Goal: Task Accomplishment & Management: Use online tool/utility

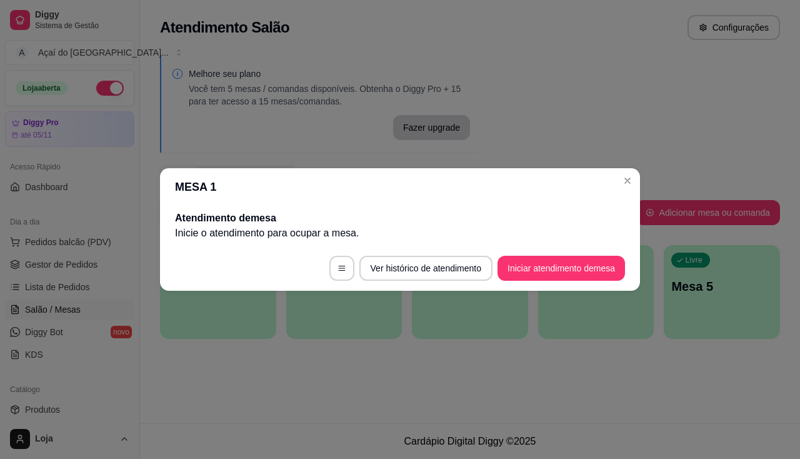
scroll to position [125, 0]
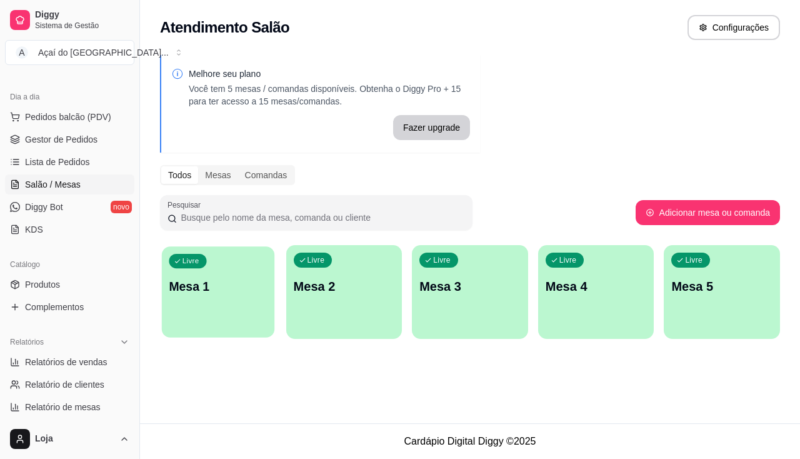
click at [230, 308] on div "Livre Mesa 1" at bounding box center [218, 284] width 113 height 76
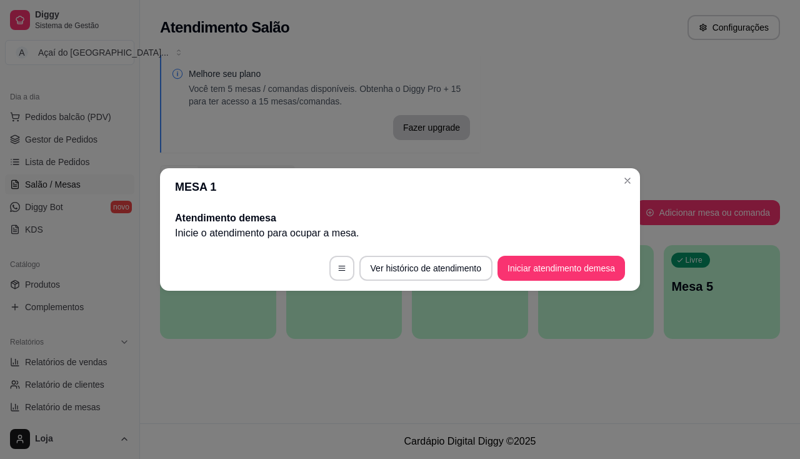
click at [532, 263] on button "Iniciar atendimento de mesa" at bounding box center [562, 268] width 128 height 25
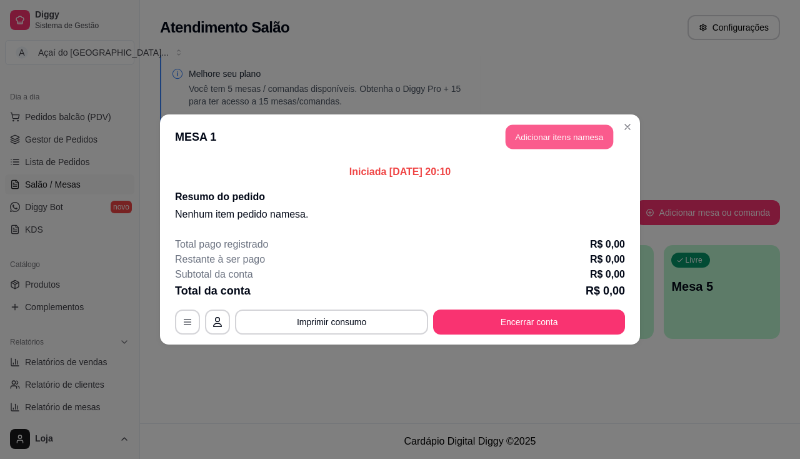
click at [602, 145] on button "Adicionar itens na mesa" at bounding box center [560, 137] width 108 height 24
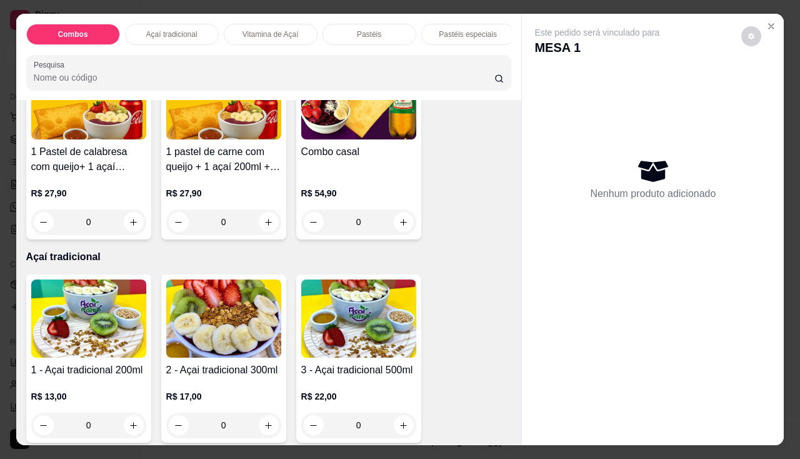
click at [69, 314] on img at bounding box center [88, 319] width 115 height 78
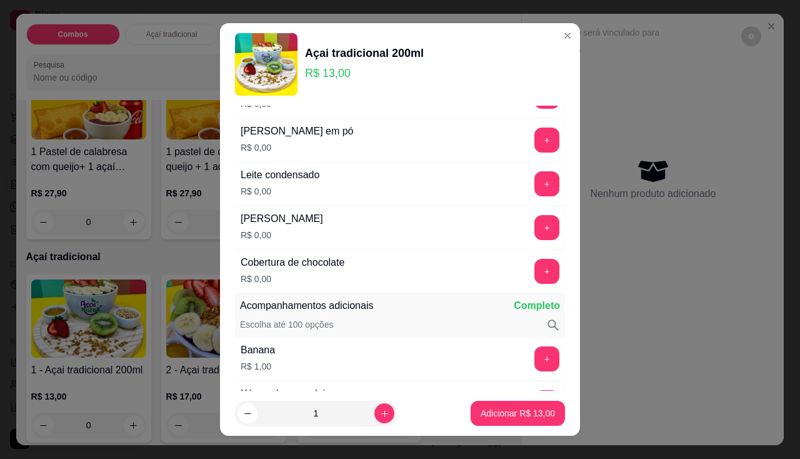
scroll to position [250, 0]
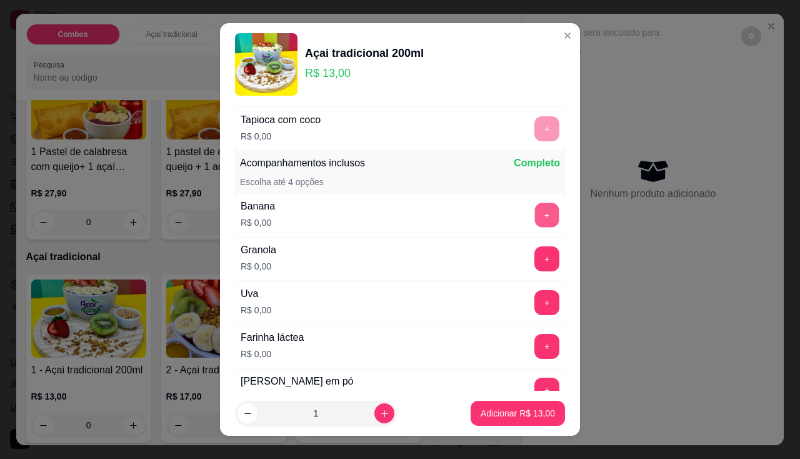
click at [535, 208] on button "+" at bounding box center [547, 215] width 24 height 24
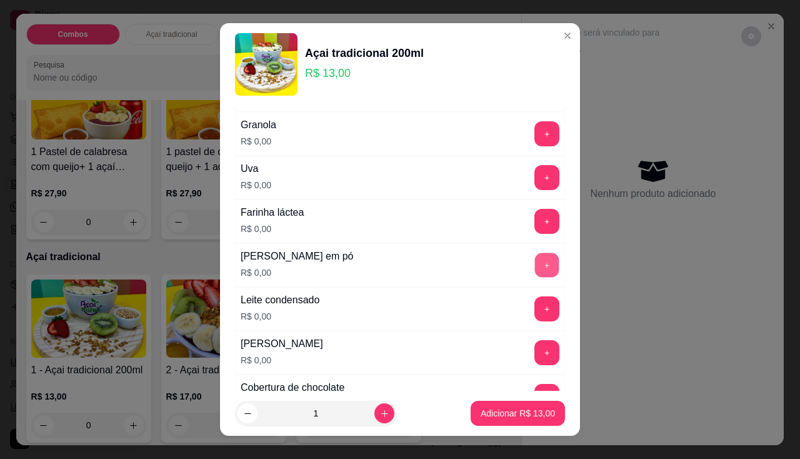
click at [535, 263] on button "+" at bounding box center [547, 265] width 24 height 24
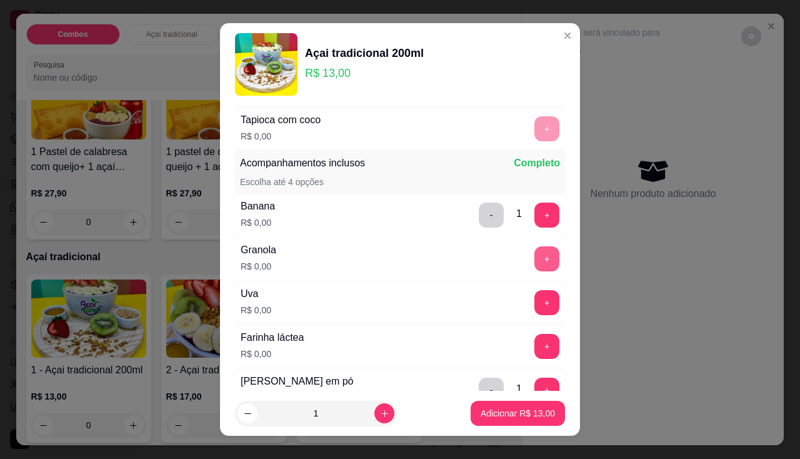
click at [535, 264] on button "+" at bounding box center [547, 258] width 25 height 25
click at [521, 419] on p "Adicionar R$ 13,00" at bounding box center [518, 413] width 74 height 13
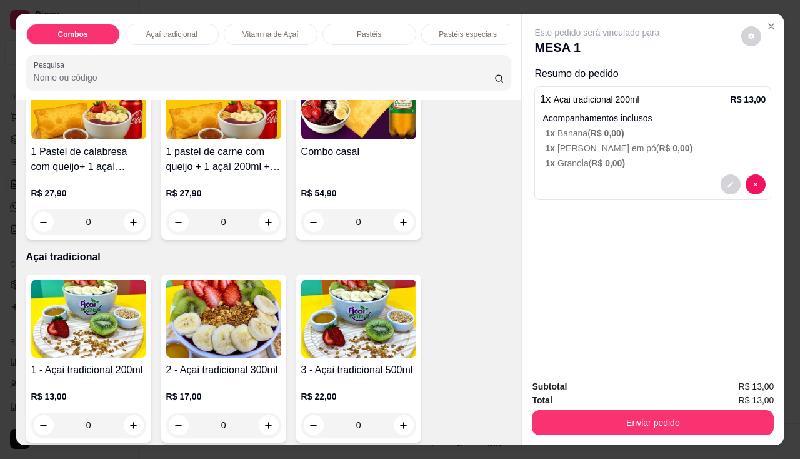
click at [83, 325] on img at bounding box center [88, 319] width 115 height 78
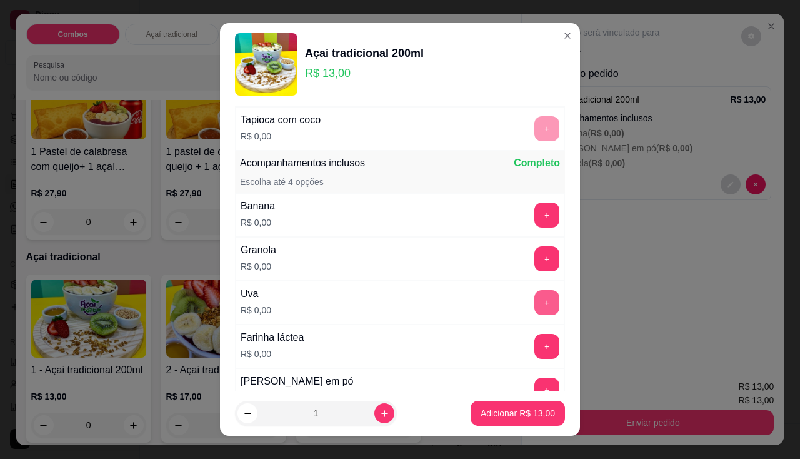
click at [535, 306] on button "+" at bounding box center [547, 302] width 25 height 25
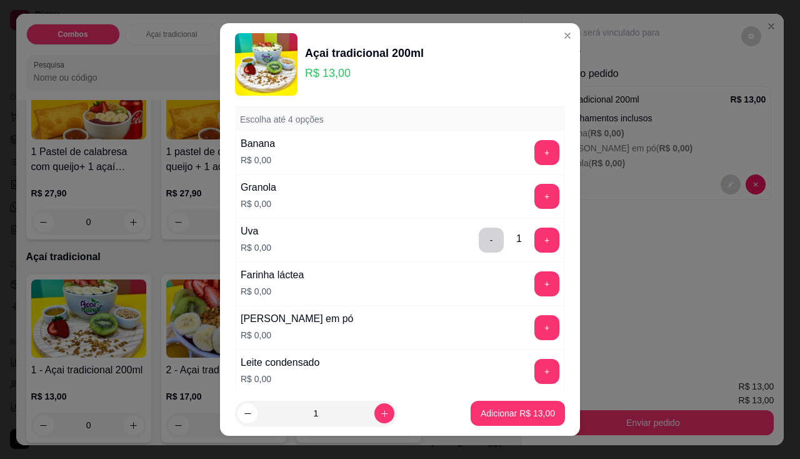
scroll to position [375, 0]
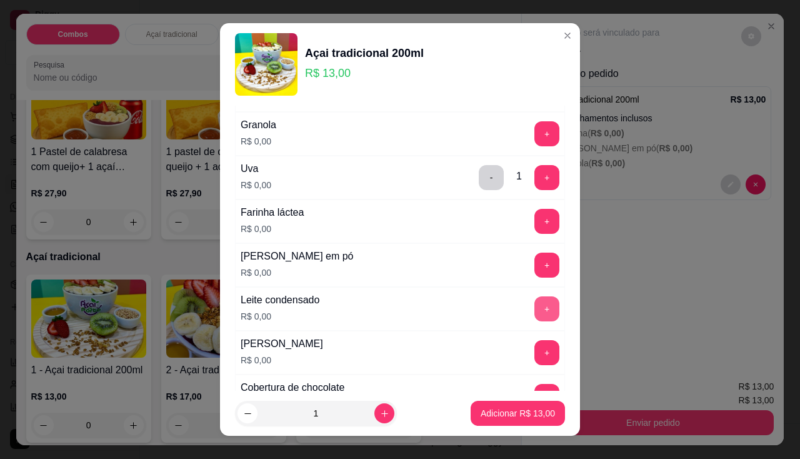
click at [535, 305] on button "+" at bounding box center [547, 308] width 25 height 25
click at [535, 271] on button "+" at bounding box center [547, 265] width 25 height 25
click at [530, 417] on p "Adicionar R$ 13,00" at bounding box center [518, 413] width 74 height 13
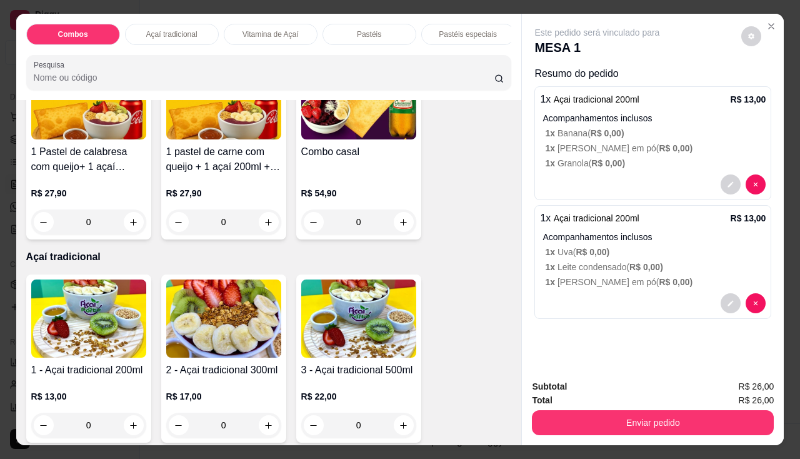
scroll to position [250, 0]
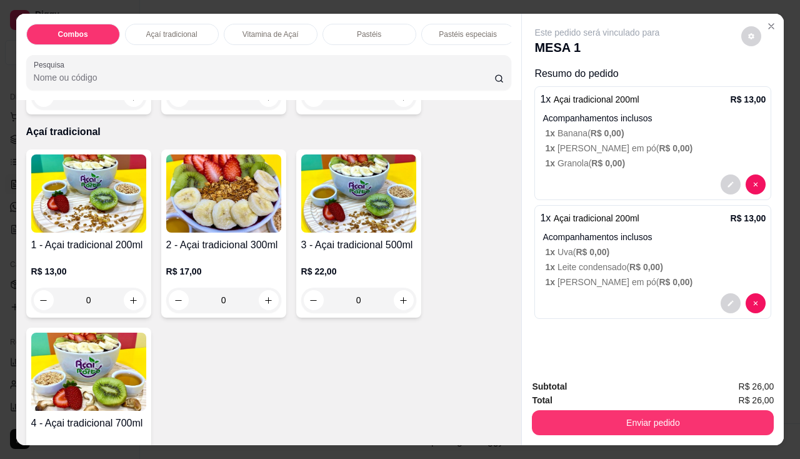
click at [229, 263] on div "R$ 17,00 0" at bounding box center [223, 283] width 115 height 60
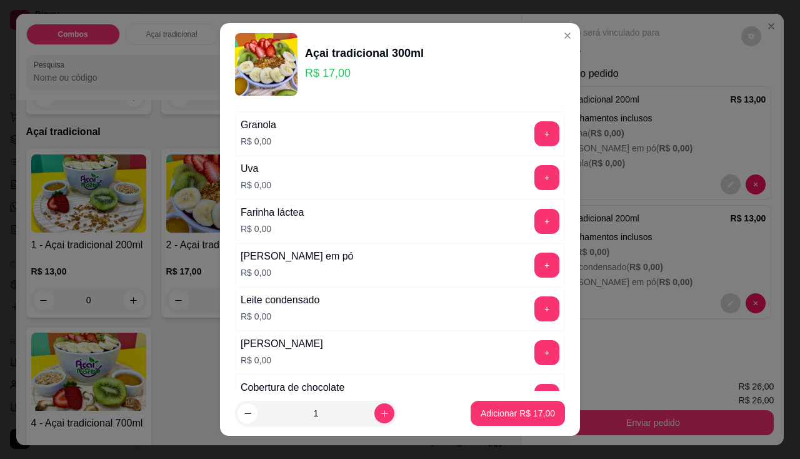
scroll to position [438, 0]
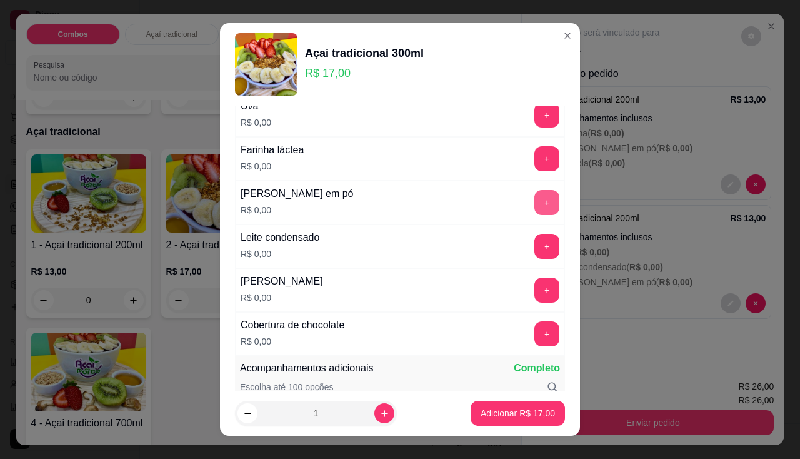
click at [535, 211] on button "+" at bounding box center [547, 202] width 25 height 25
click at [535, 211] on button "+" at bounding box center [547, 202] width 24 height 24
click at [535, 239] on button "+" at bounding box center [547, 246] width 25 height 25
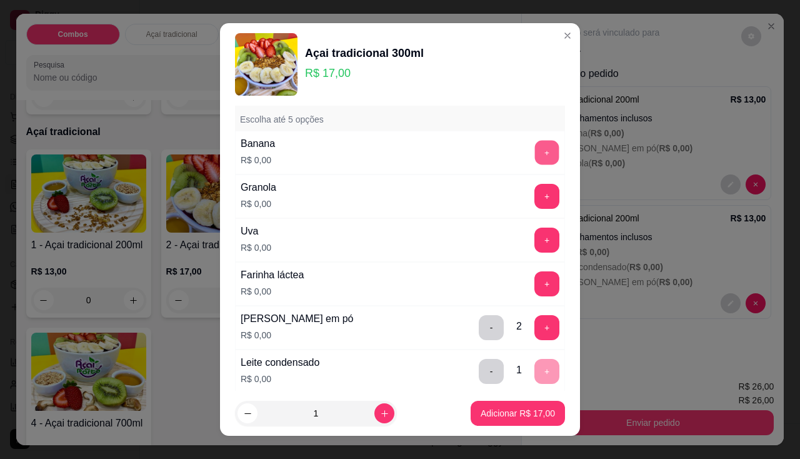
click at [535, 160] on button "+" at bounding box center [547, 152] width 24 height 24
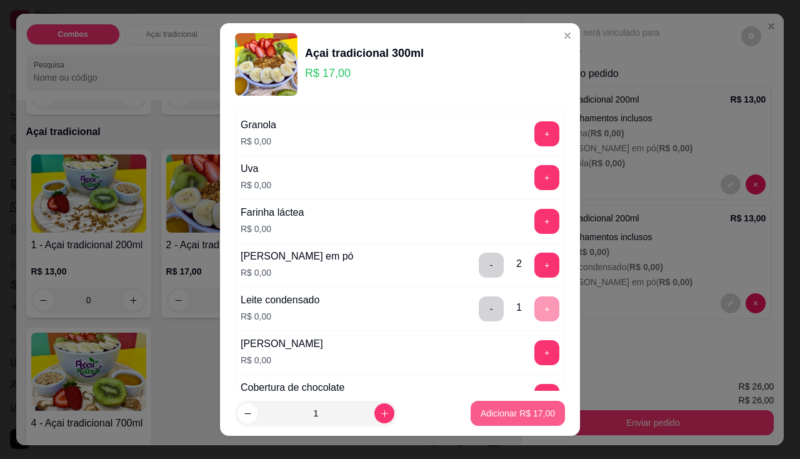
click at [523, 413] on p "Adicionar R$ 17,00" at bounding box center [518, 413] width 74 height 13
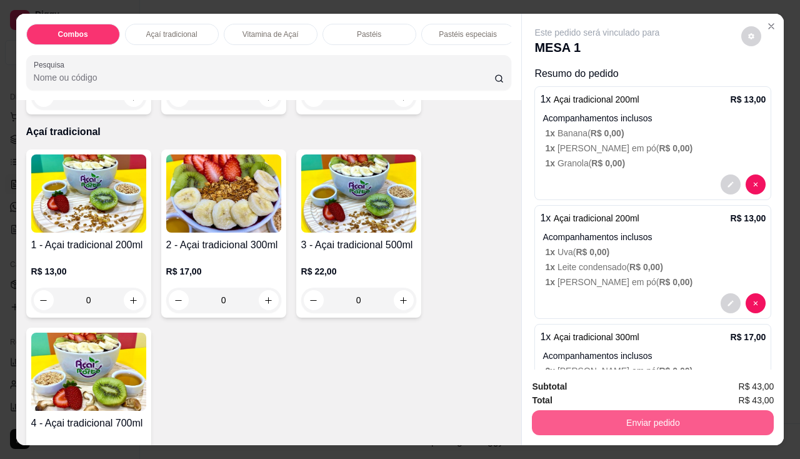
click at [605, 415] on button "Enviar pedido" at bounding box center [653, 422] width 242 height 25
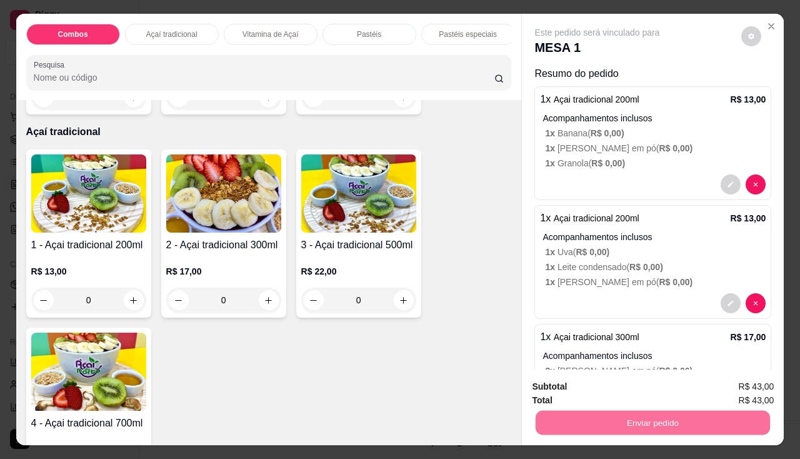
click at [723, 384] on button "Enviar pedido" at bounding box center [742, 388] width 71 height 24
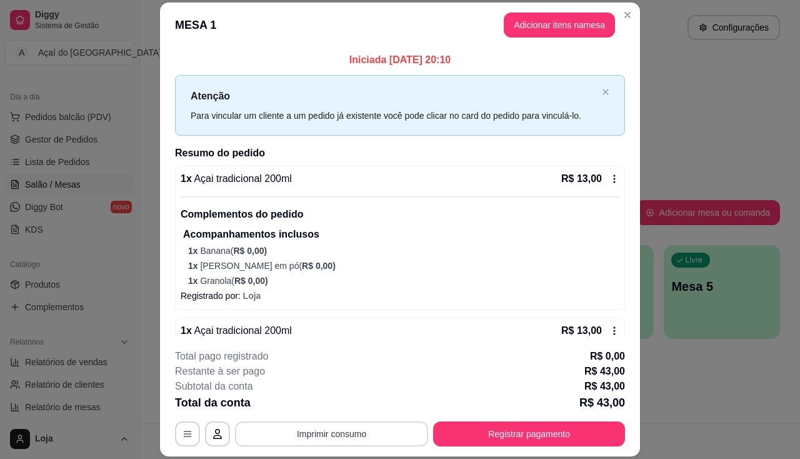
click at [340, 430] on button "Imprimir consumo" at bounding box center [331, 433] width 193 height 25
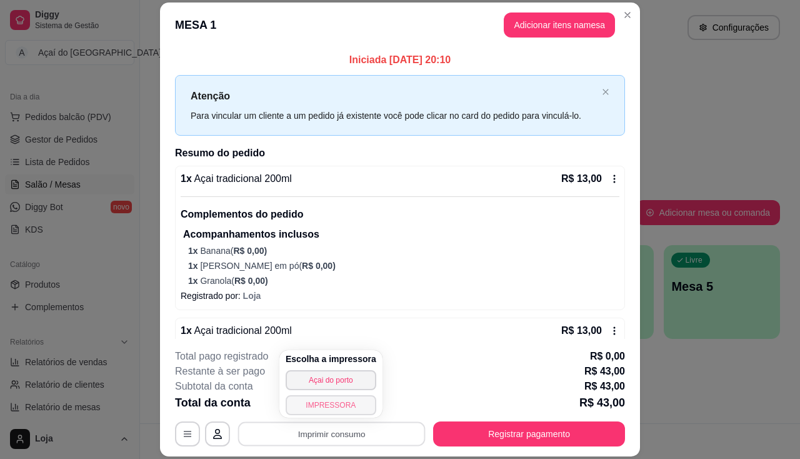
click at [336, 403] on button "IMPRESSORA" at bounding box center [331, 405] width 91 height 20
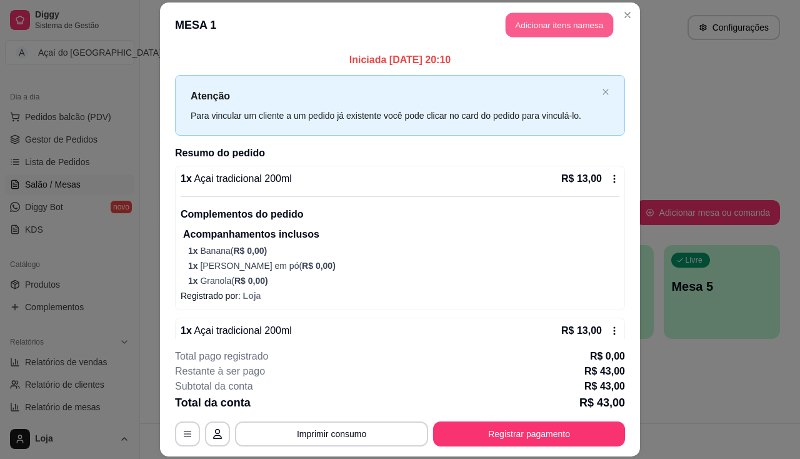
click at [558, 14] on button "Adicionar itens na mesa" at bounding box center [560, 25] width 108 height 24
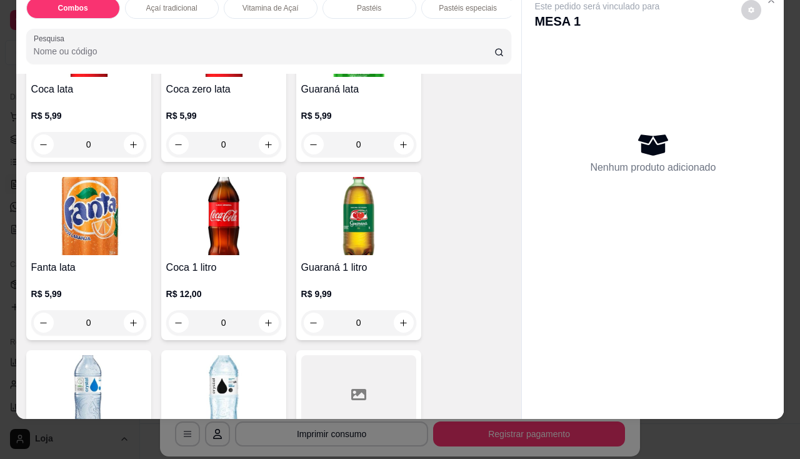
scroll to position [3064, 0]
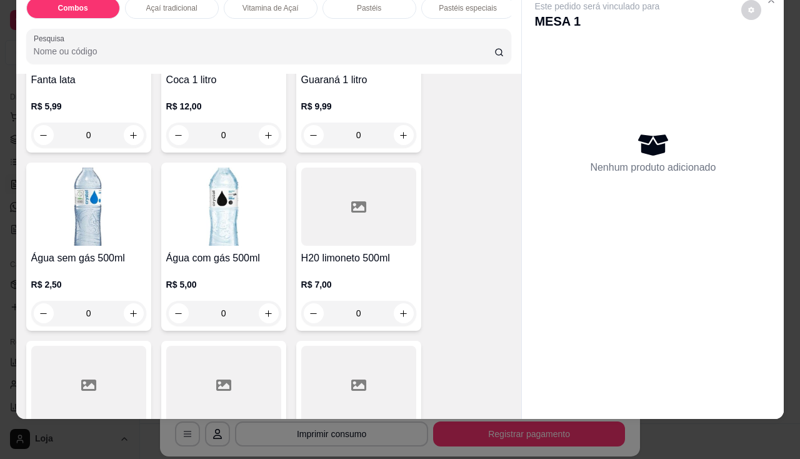
click at [108, 275] on div "R$ 2,50 0" at bounding box center [88, 296] width 115 height 60
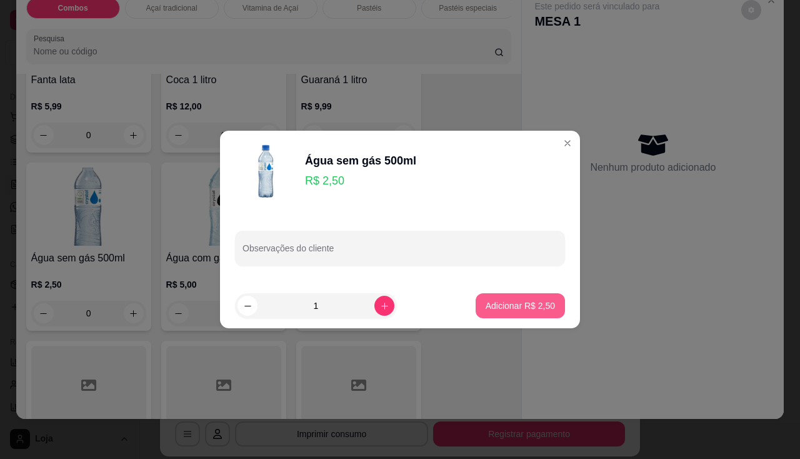
click at [523, 310] on p "Adicionar R$ 2,50" at bounding box center [520, 306] width 69 height 13
type input "1"
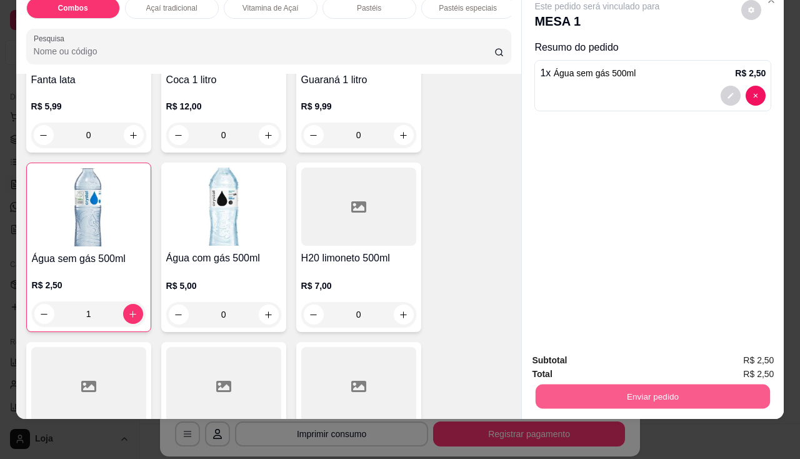
click at [555, 385] on button "Enviar pedido" at bounding box center [653, 397] width 234 height 24
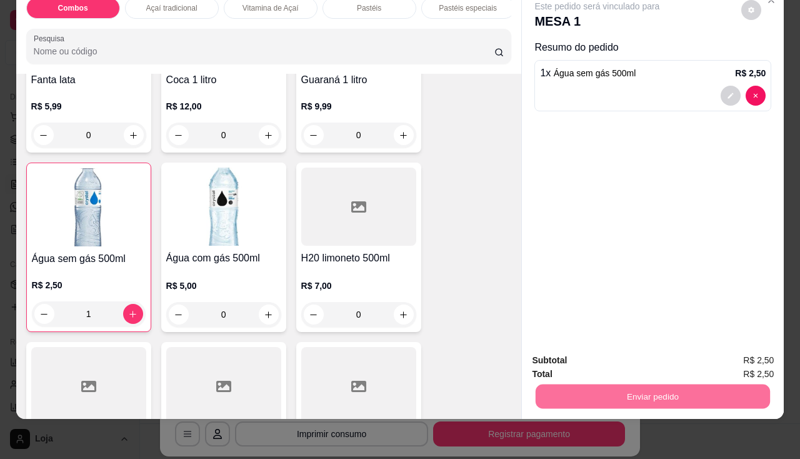
click at [755, 364] on button "Enviar pedido" at bounding box center [742, 356] width 69 height 23
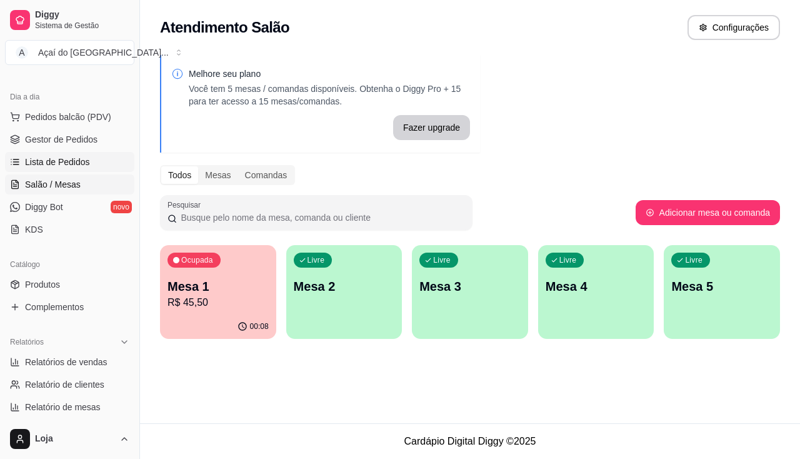
click at [70, 163] on span "Lista de Pedidos" at bounding box center [57, 162] width 65 height 13
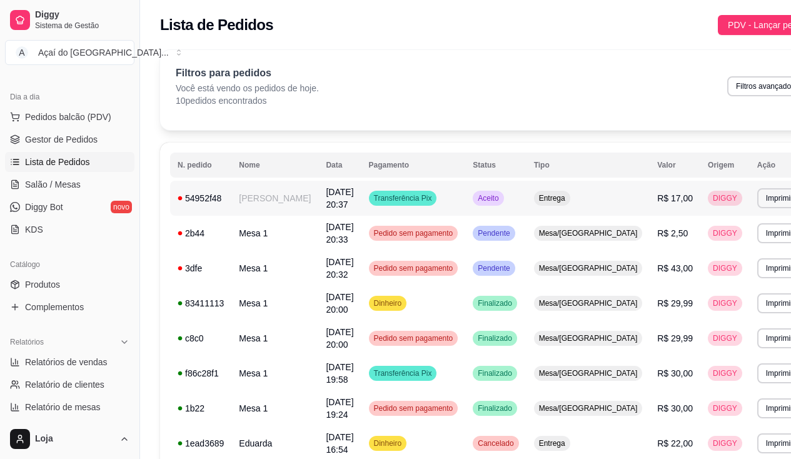
click at [292, 203] on td "[PERSON_NAME]" at bounding box center [274, 198] width 87 height 35
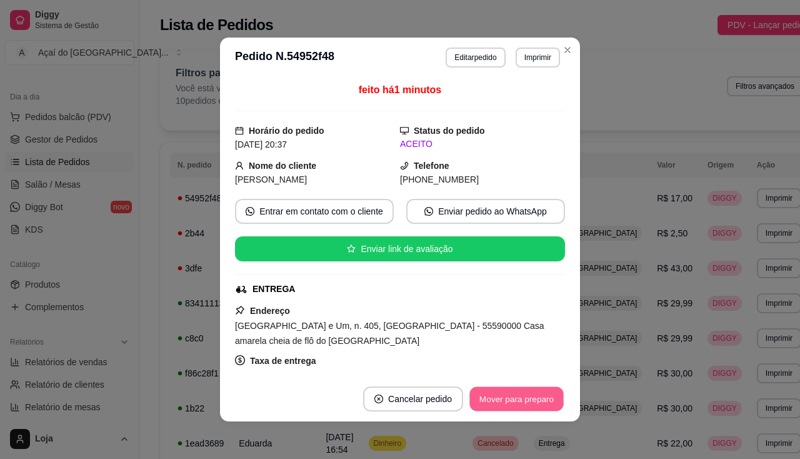
click at [485, 398] on button "Mover para preparo" at bounding box center [517, 399] width 94 height 24
click at [543, 53] on button "Imprimir" at bounding box center [537, 57] width 43 height 19
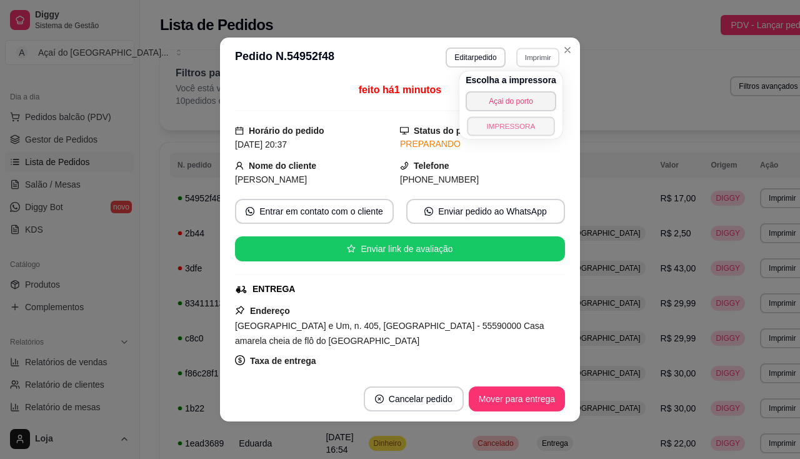
click at [540, 129] on button "IMPRESSORA" at bounding box center [511, 125] width 88 height 19
